Goal: Complete application form: Complete application form

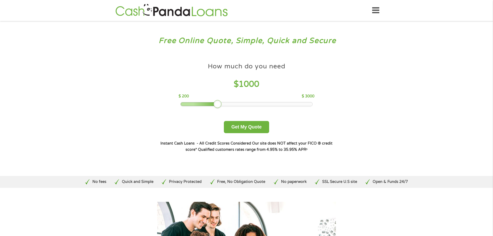
click at [214, 104] on div at bounding box center [217, 104] width 8 height 8
click at [242, 127] on button "Get My Quote" at bounding box center [246, 127] width 45 height 12
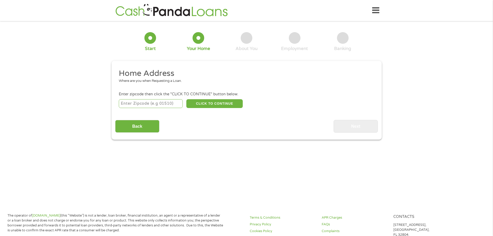
click at [157, 104] on input "number" at bounding box center [151, 103] width 64 height 9
type input "70767"
click at [217, 105] on button "CLICK TO CONTINUE" at bounding box center [214, 103] width 56 height 9
type input "70767"
type input "Port Allen"
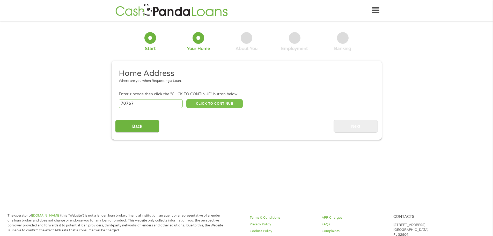
select select "Louisiana"
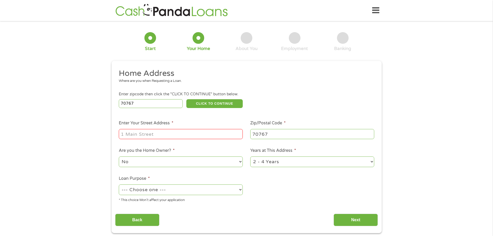
click at [187, 137] on input "Enter Your Street Address *" at bounding box center [181, 134] width 124 height 10
type input "5411 N River Road"
click at [173, 192] on select "--- Choose one --- Pay Bills Debt Consolidation Home Improvement Major Purchase…" at bounding box center [181, 189] width 124 height 11
select select "paybills"
click at [119, 184] on select "--- Choose one --- Pay Bills Debt Consolidation Home Improvement Major Purchase…" at bounding box center [181, 189] width 124 height 11
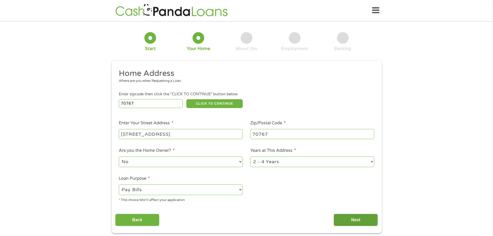
click at [345, 220] on input "Next" at bounding box center [355, 219] width 44 height 13
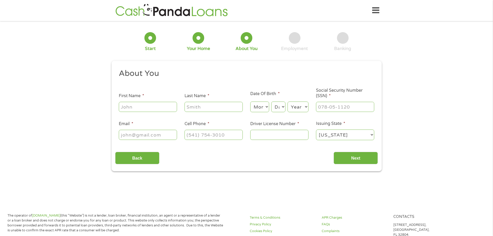
click at [164, 108] on input "First Name *" at bounding box center [148, 107] width 58 height 10
type input "William"
type input "Spatafora"
type input "wspatafora39@gmail.com"
type input "(318) 366-7861"
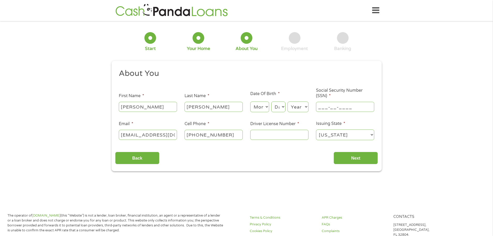
click at [334, 108] on input "___-__-____" at bounding box center [345, 107] width 58 height 10
type input "434-81-3846"
click at [265, 106] on select "Month 1 2 3 4 5 6 7 8 9 10 11 12" at bounding box center [259, 106] width 19 height 11
select select "12"
click at [250, 101] on select "Month 1 2 3 4 5 6 7 8 9 10 11 12" at bounding box center [259, 106] width 19 height 11
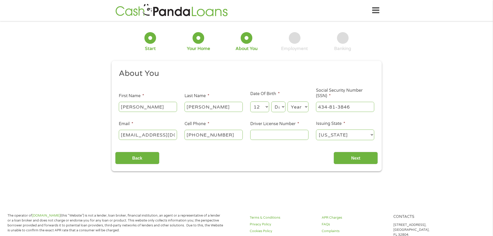
drag, startPoint x: 279, startPoint y: 105, endPoint x: 281, endPoint y: 110, distance: 5.1
click at [279, 105] on select "Day 1 2 3 4 5 6 7 8 9 10 11 12 13 14 15 16 17 18 19 20 21 22 23 24 25 26 27 28 …" at bounding box center [278, 106] width 14 height 11
select select "30"
click at [271, 101] on select "Day 1 2 3 4 5 6 7 8 9 10 11 12 13 14 15 16 17 18 19 20 21 22 23 24 25 26 27 28 …" at bounding box center [278, 106] width 14 height 11
click at [302, 108] on select "Year 2007 2006 2005 2004 2003 2002 2001 2000 1999 1998 1997 1996 1995 1994 1993…" at bounding box center [297, 106] width 21 height 11
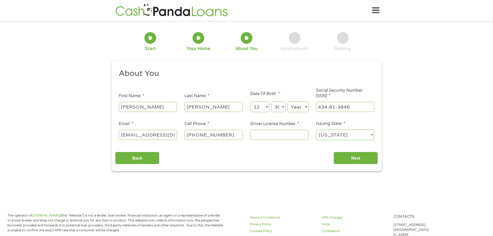
select select "1990"
click at [287, 101] on select "Year 2007 2006 2005 2004 2003 2002 2001 2000 1999 1998 1997 1996 1995 1994 1993…" at bounding box center [297, 106] width 21 height 11
click at [283, 136] on input "Driver License Number *" at bounding box center [279, 135] width 58 height 10
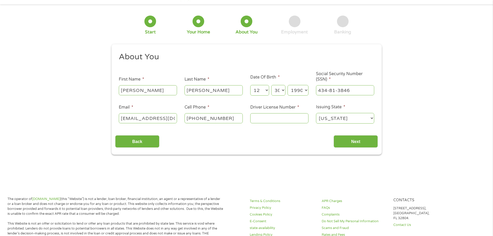
scroll to position [26, 0]
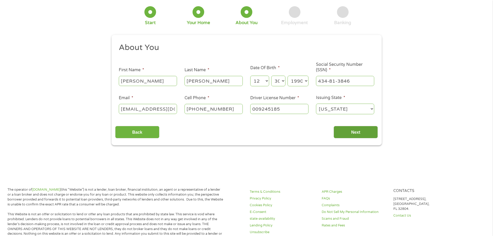
type input "009245185"
click at [349, 136] on input "Next" at bounding box center [355, 132] width 44 height 13
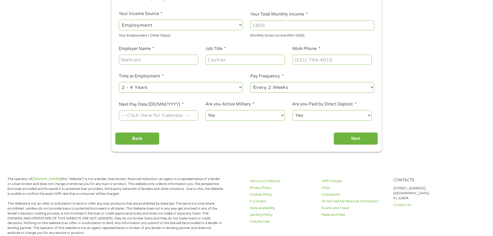
scroll to position [78, 0]
click at [281, 26] on input "Your Total Monthly Income *" at bounding box center [312, 25] width 124 height 10
type input "5000"
click at [167, 58] on input "Employer Name *" at bounding box center [158, 59] width 79 height 10
type input "Louisiana State University"
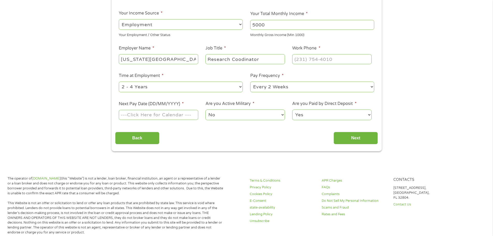
type input "Research Coodinator"
click at [315, 57] on input "(___) ___-____" at bounding box center [331, 59] width 79 height 10
type input "(225) 578-6660"
click at [208, 87] on select "--- Choose one --- 1 Year or less 1 - 2 Years 2 - 4 Years Over 4 Years" at bounding box center [181, 86] width 124 height 11
select select "24months"
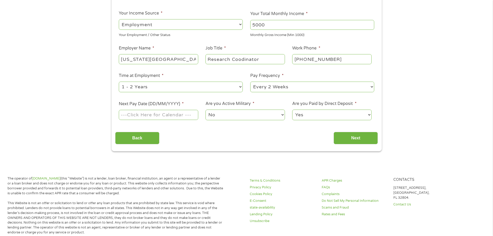
click at [119, 81] on select "--- Choose one --- 1 Year or less 1 - 2 Years 2 - 4 Years Over 4 Years" at bounding box center [181, 86] width 124 height 11
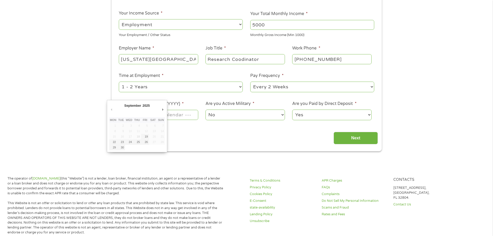
click at [156, 117] on body "Home Get Loan Offer How it works FAQs Blog Cash Loans Quick Loans Online Loans …" at bounding box center [246, 204] width 493 height 564
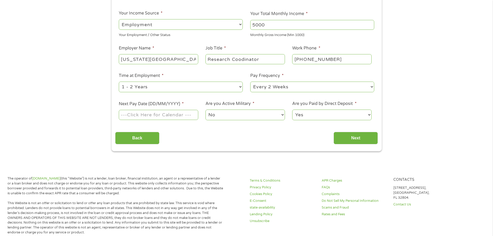
click at [156, 117] on input "Next Pay Date (DD/MM/YYYY) *" at bounding box center [158, 115] width 79 height 10
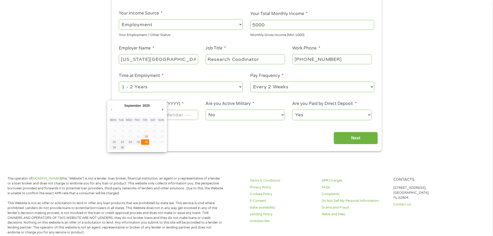
type input "26/09/2025"
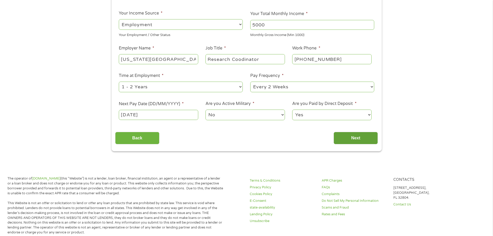
click at [349, 136] on input "Next" at bounding box center [355, 138] width 44 height 13
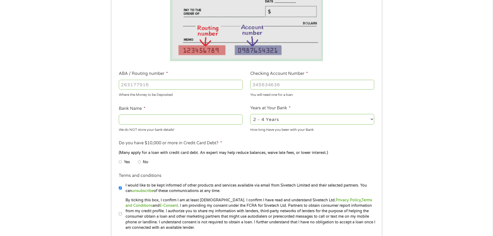
scroll to position [103, 0]
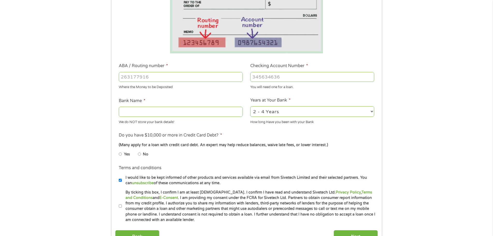
click at [153, 76] on input "ABA / Routing number *" at bounding box center [181, 77] width 124 height 10
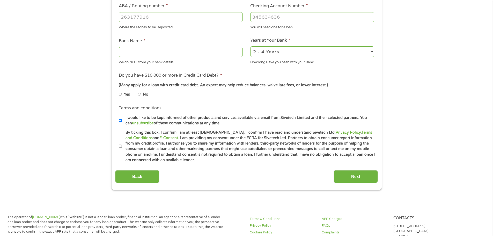
scroll to position [155, 0]
